Goal: Use online tool/utility: Utilize a website feature to perform a specific function

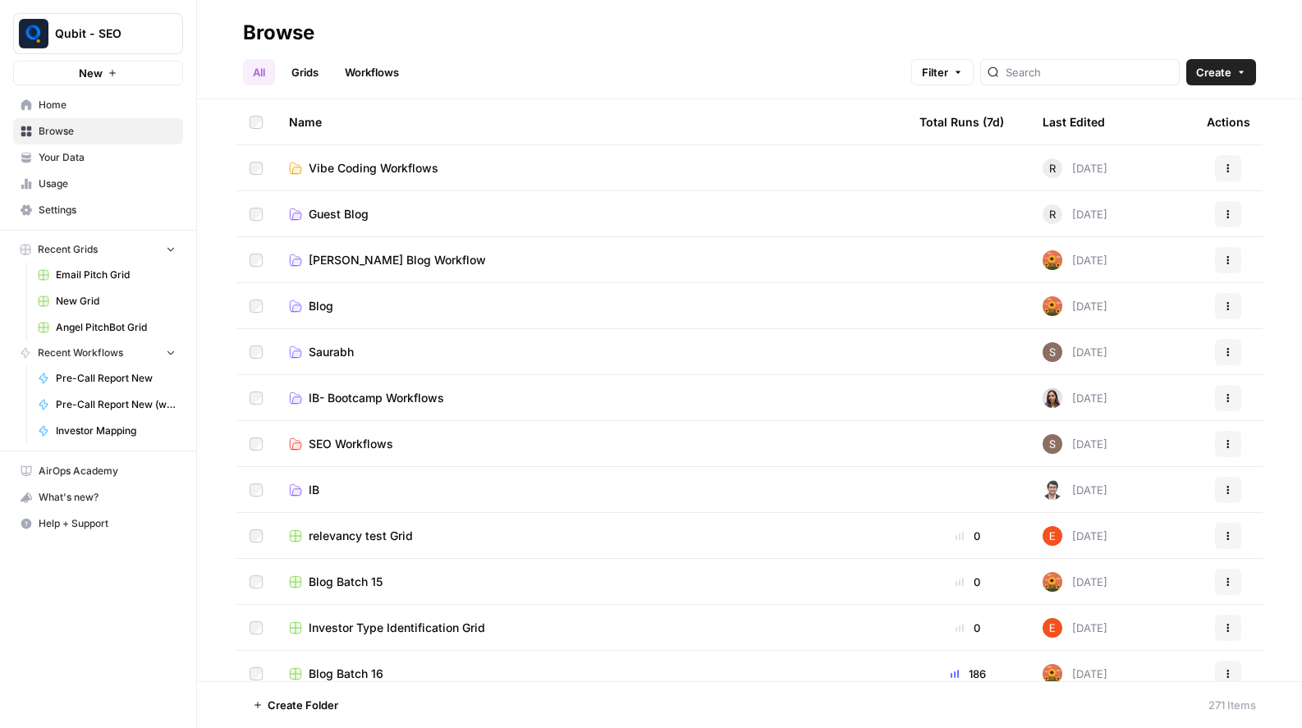
click at [372, 85] on link "Workflows" at bounding box center [372, 72] width 74 height 26
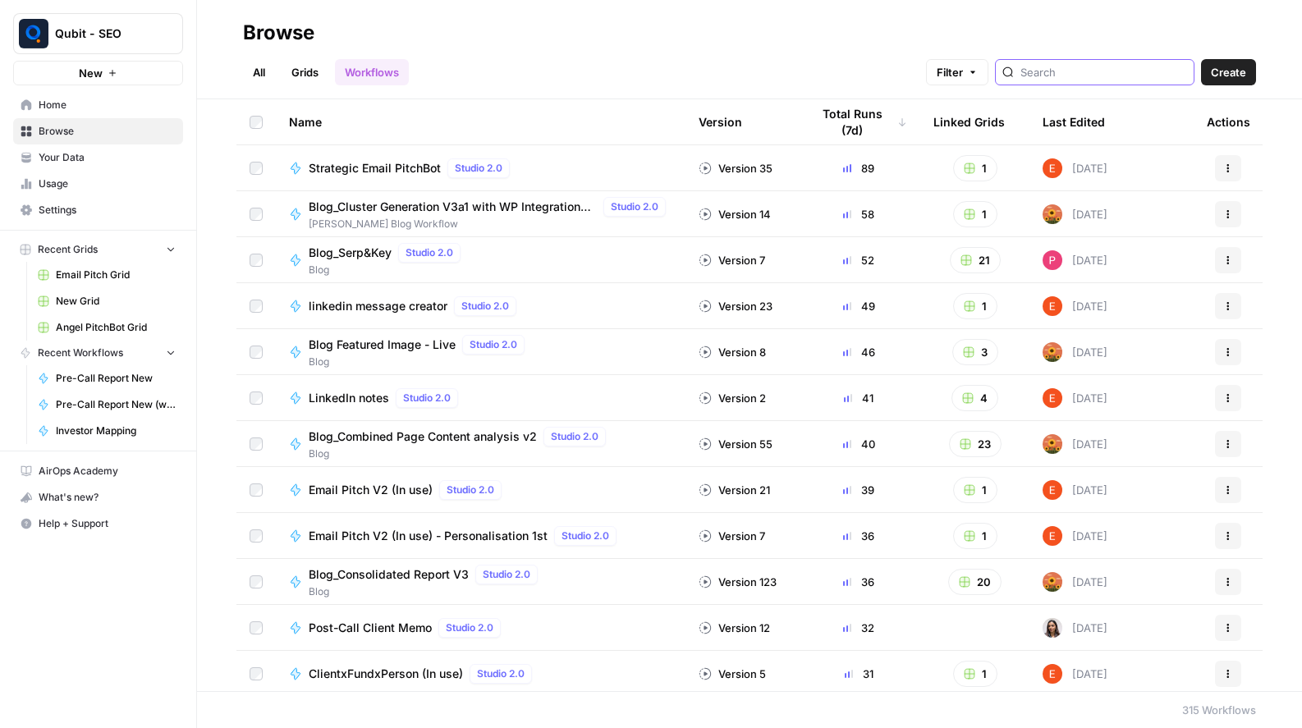
click at [1077, 71] on input "search" at bounding box center [1103, 72] width 167 height 16
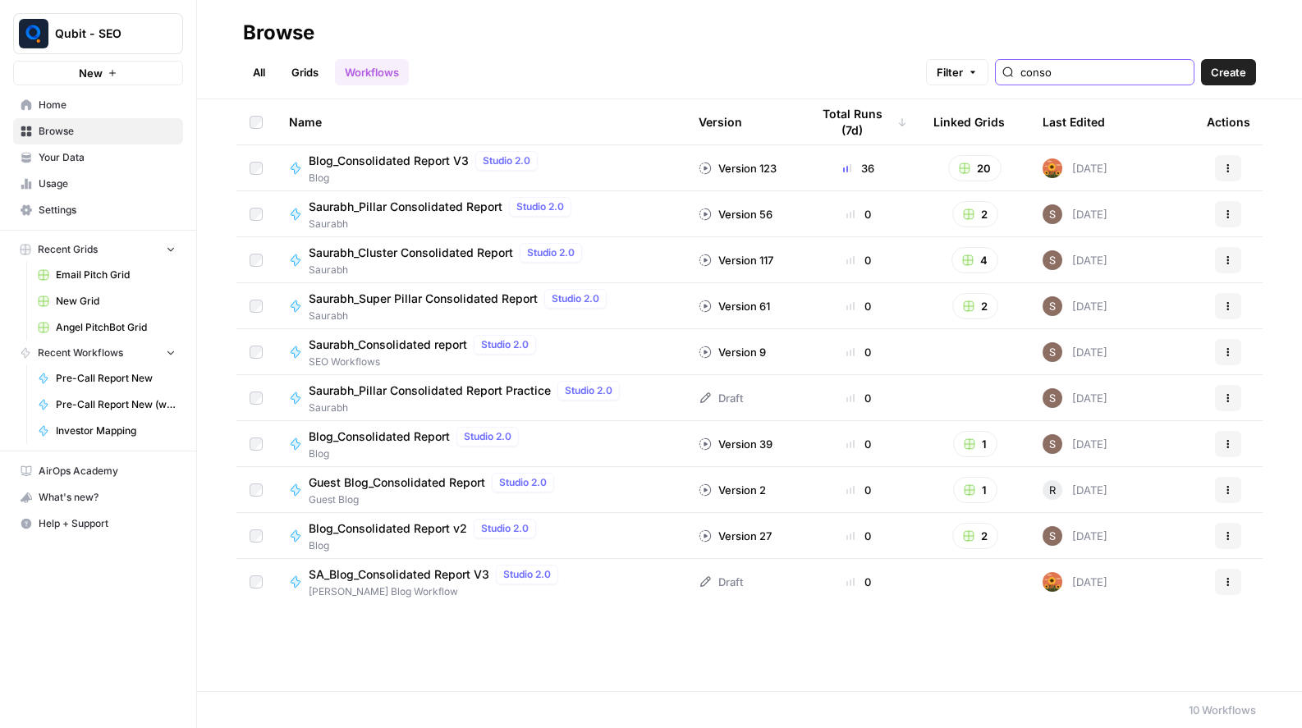
type input "conso"
click at [396, 177] on span "Blog" at bounding box center [427, 178] width 236 height 15
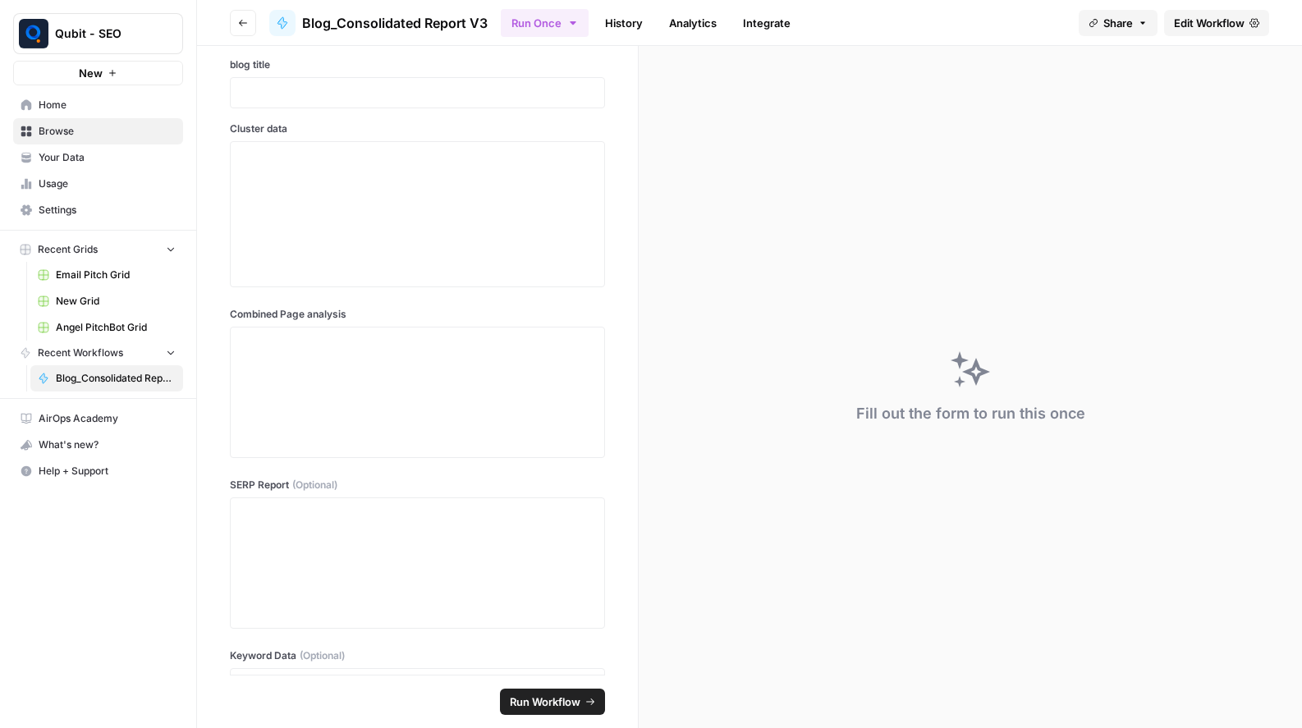
scroll to position [323, 0]
click at [427, 373] on textarea "SERP Report (Optional)" at bounding box center [418, 404] width 354 height 117
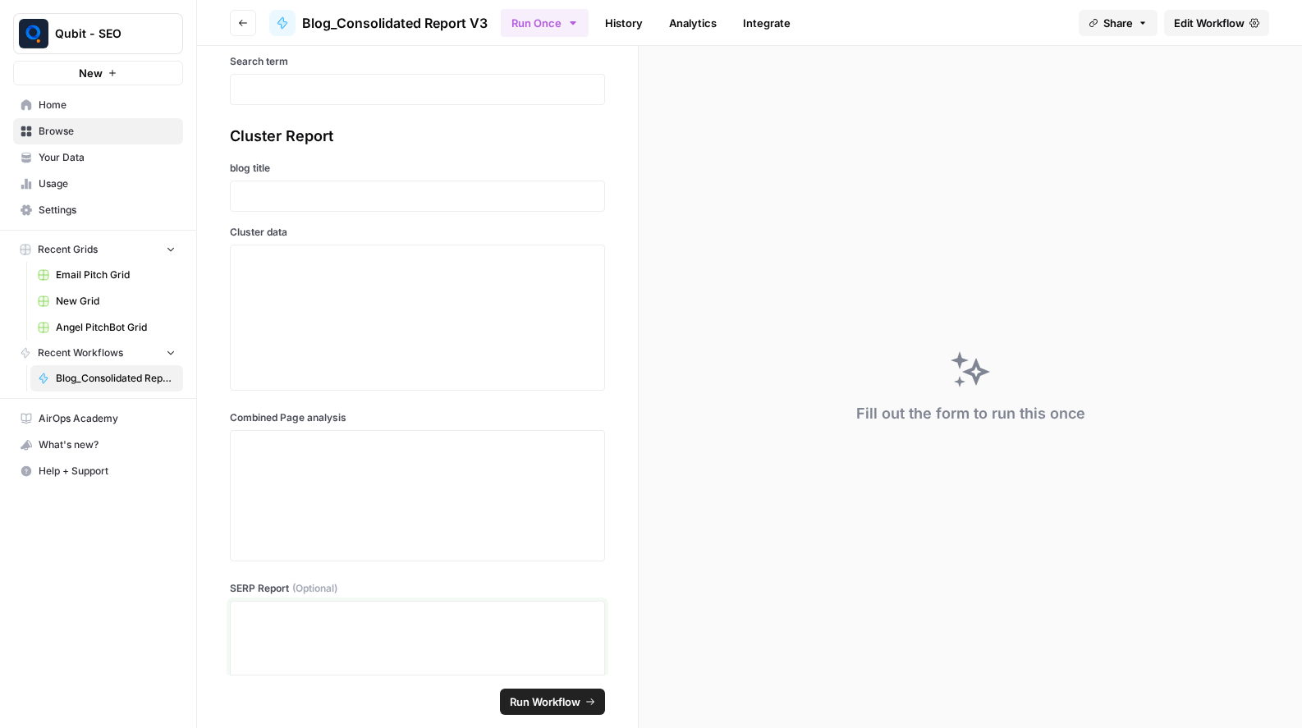
scroll to position [60, 0]
click at [241, 22] on icon "button" at bounding box center [243, 23] width 8 height 7
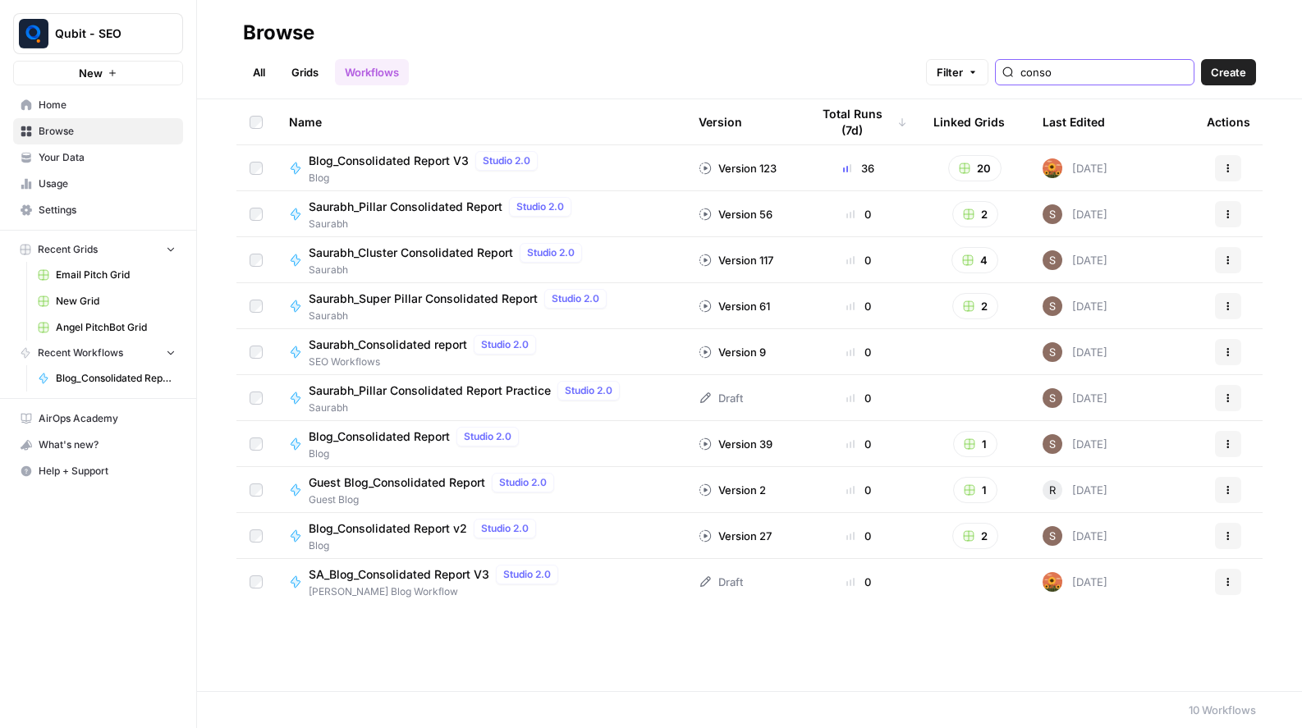
click at [1100, 71] on input "conso" at bounding box center [1103, 72] width 167 height 16
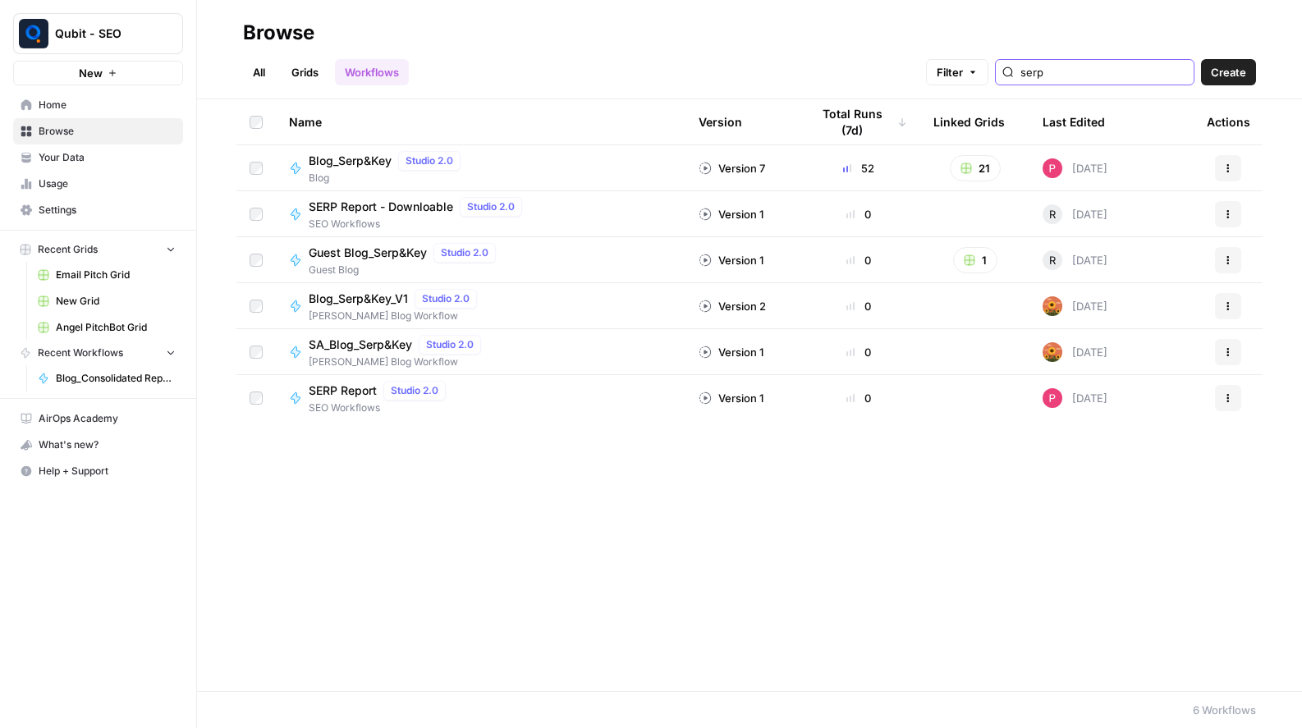
type input "serp"
click at [342, 164] on span "Blog_Serp&Key" at bounding box center [350, 161] width 83 height 16
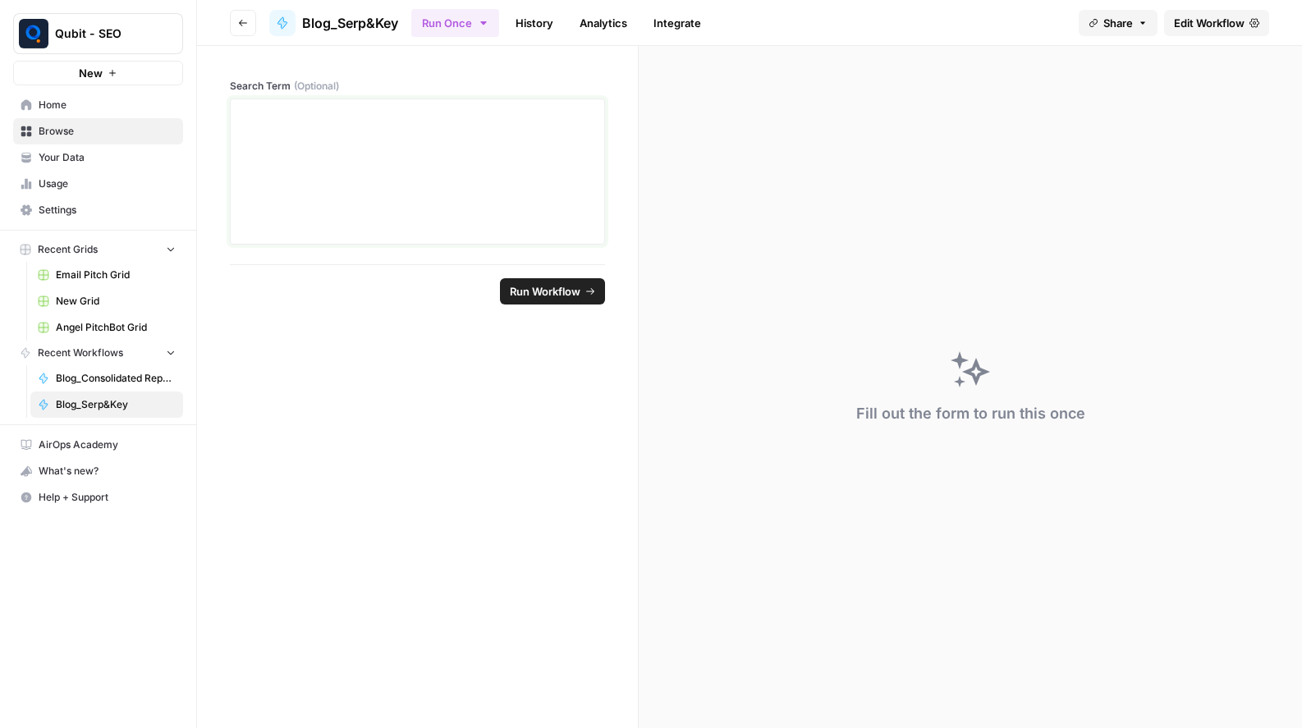
click at [498, 201] on div at bounding box center [418, 171] width 354 height 131
click at [553, 303] on button "Run Workflow" at bounding box center [552, 291] width 105 height 26
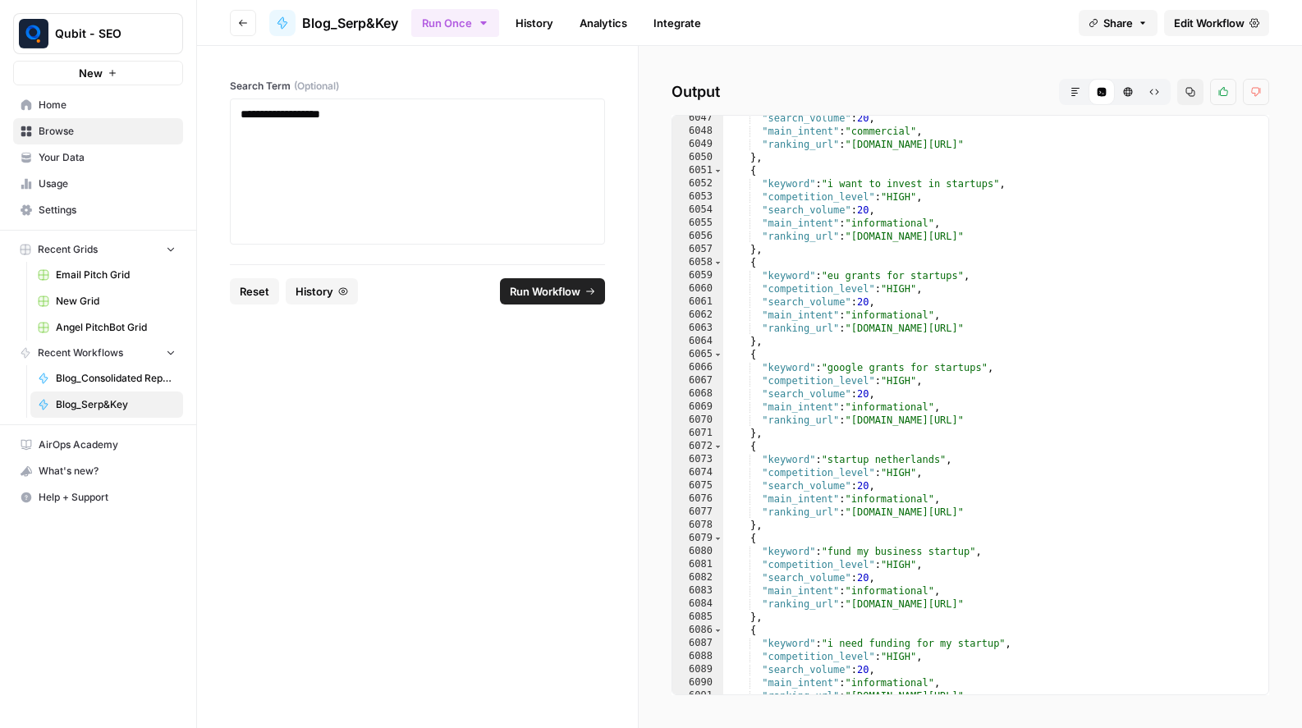
scroll to position [23819, 0]
